Goal: Information Seeking & Learning: Learn about a topic

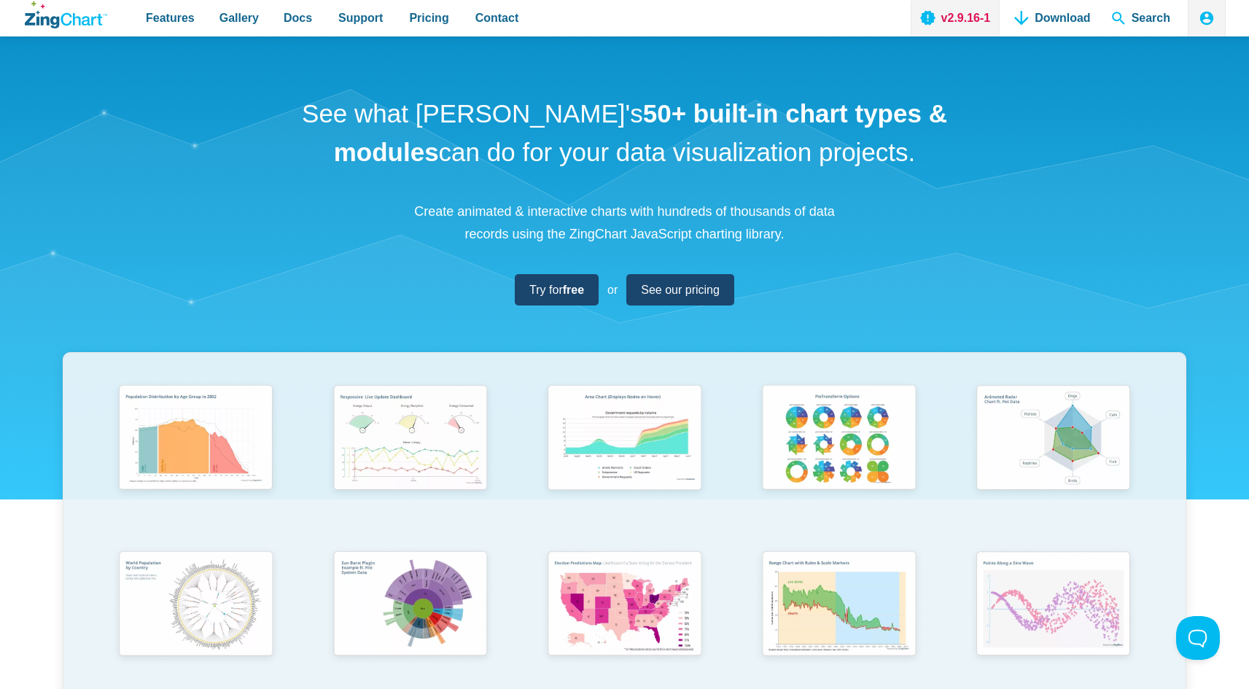
click at [945, 14] on link "v2.9.16-1" at bounding box center [956, 18] width 90 height 36
click at [428, 25] on span "Pricing" at bounding box center [428, 18] width 39 height 20
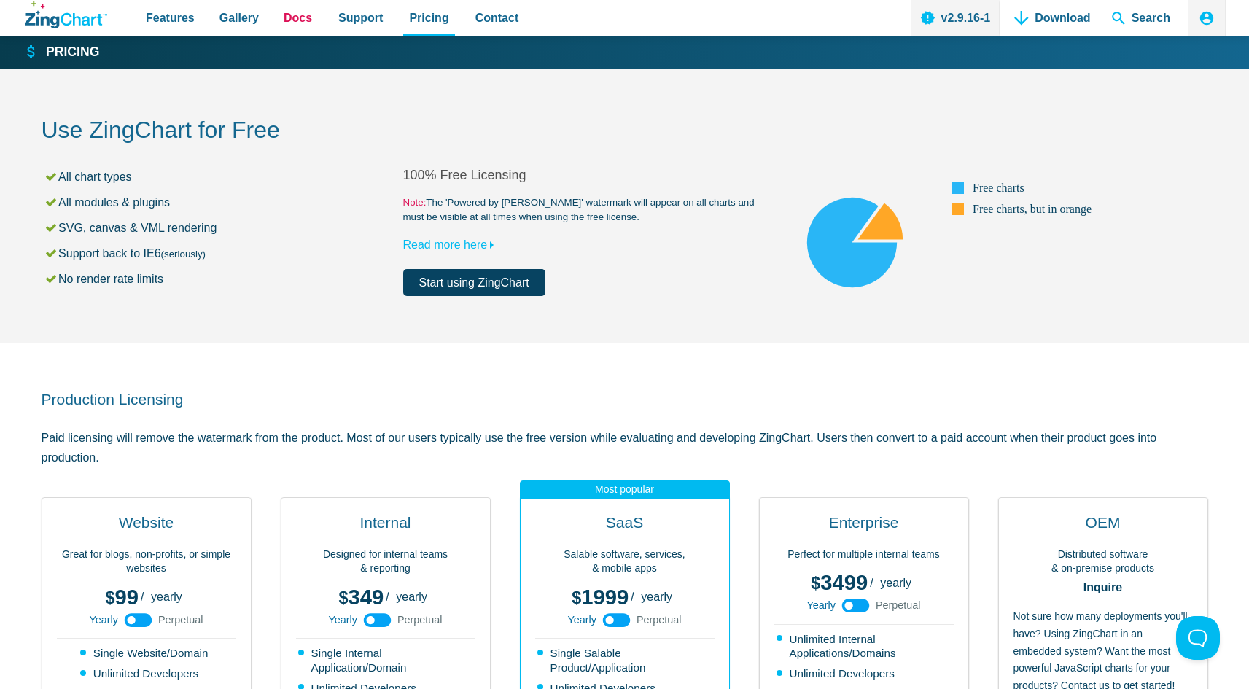
click at [289, 25] on span "Docs" at bounding box center [298, 18] width 28 height 20
